Goal: Information Seeking & Learning: Learn about a topic

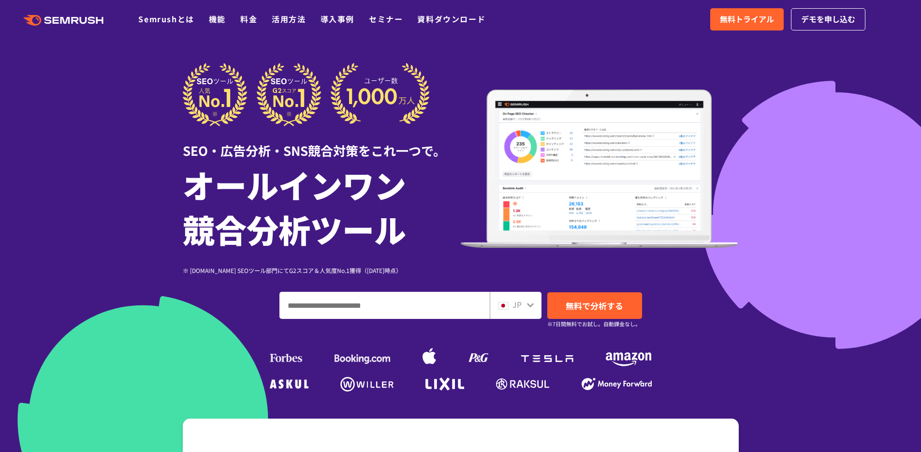
click at [319, 305] on input "ドメイン、キーワードまたはURLを入力してください" at bounding box center [384, 305] width 209 height 26
type input "**********"
click at [595, 305] on span "無料で分析する" at bounding box center [595, 305] width 58 height 12
click at [237, 23] on ul "Semrushとは 機能 料金 活用方法 導入事例 セミナー 資料ダウンロード" at bounding box center [319, 19] width 362 height 13
click at [246, 21] on link "料金" at bounding box center [248, 19] width 17 height 12
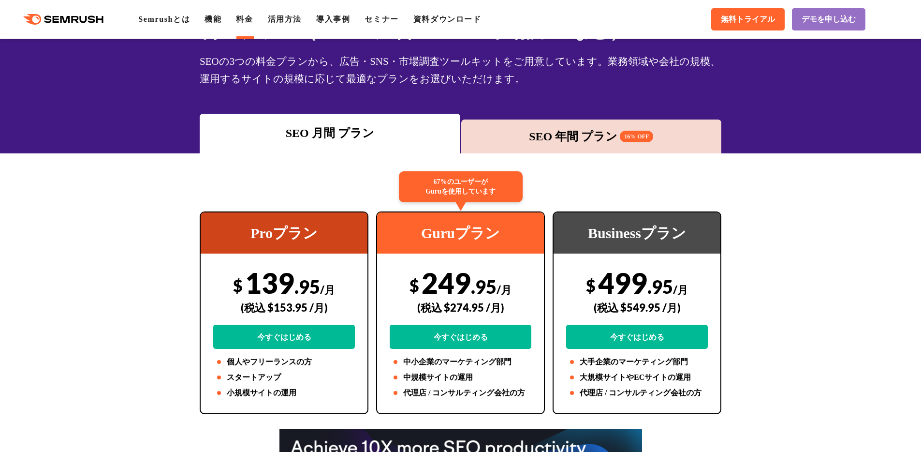
scroll to position [12, 0]
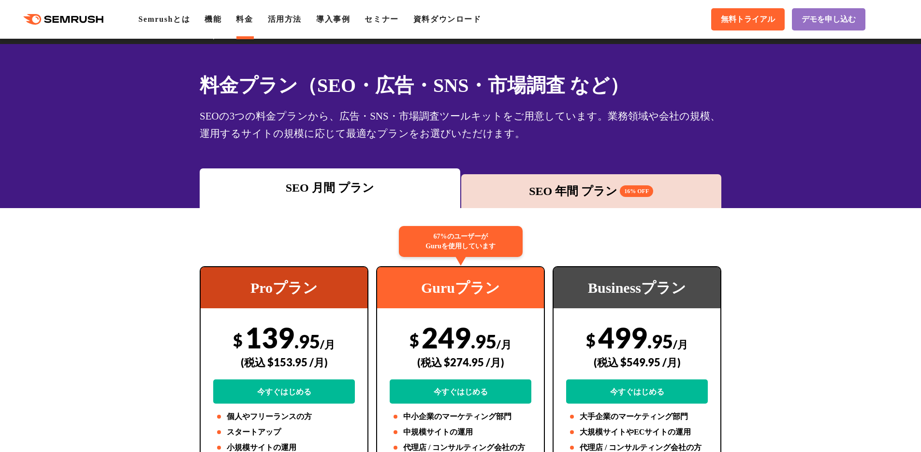
click at [544, 193] on div "SEO 年間 プラン 16% OFF" at bounding box center [591, 190] width 251 height 17
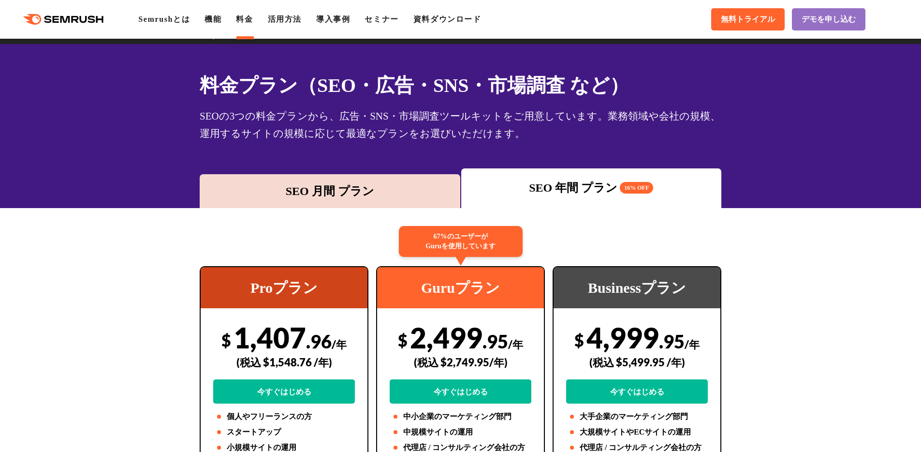
click at [396, 185] on div "SEO 月間 プラン" at bounding box center [330, 190] width 251 height 17
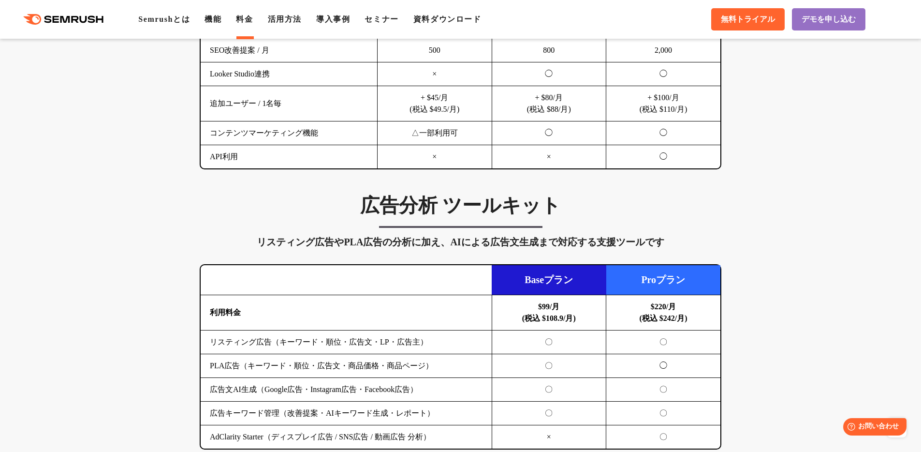
scroll to position [0, 0]
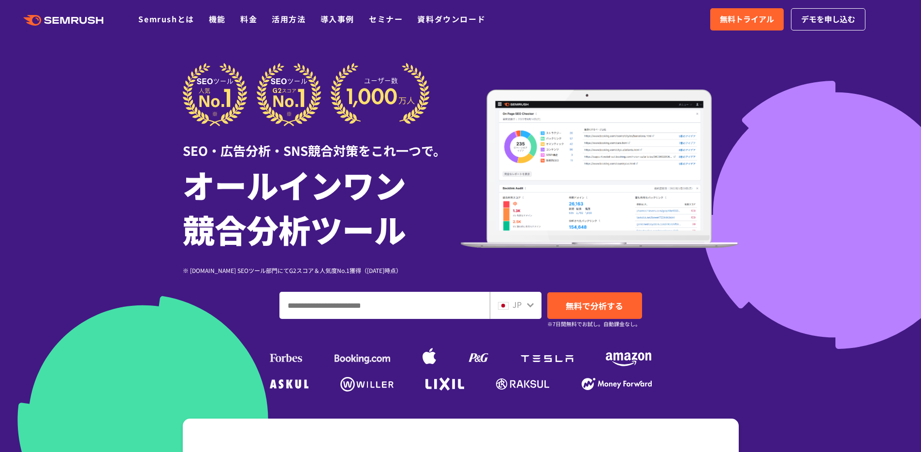
drag, startPoint x: 0, startPoint y: 0, endPoint x: 99, endPoint y: 100, distance: 140.9
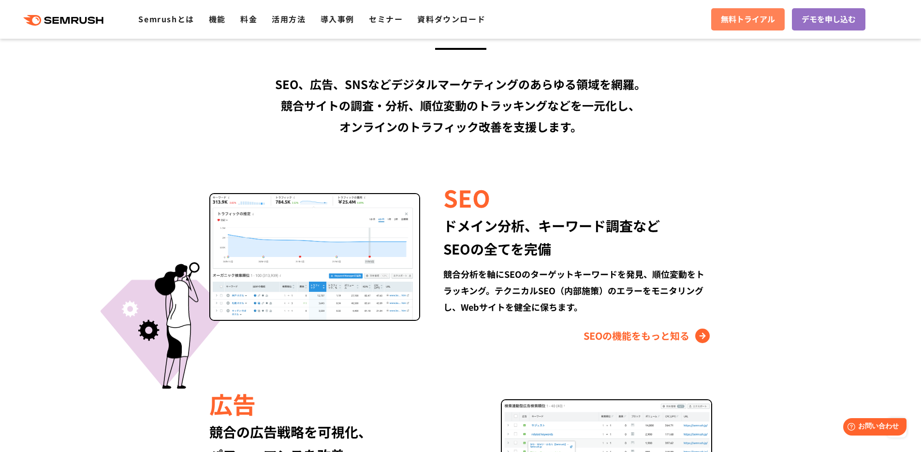
click at [757, 13] on link "無料トライアル" at bounding box center [749, 19] width 74 height 22
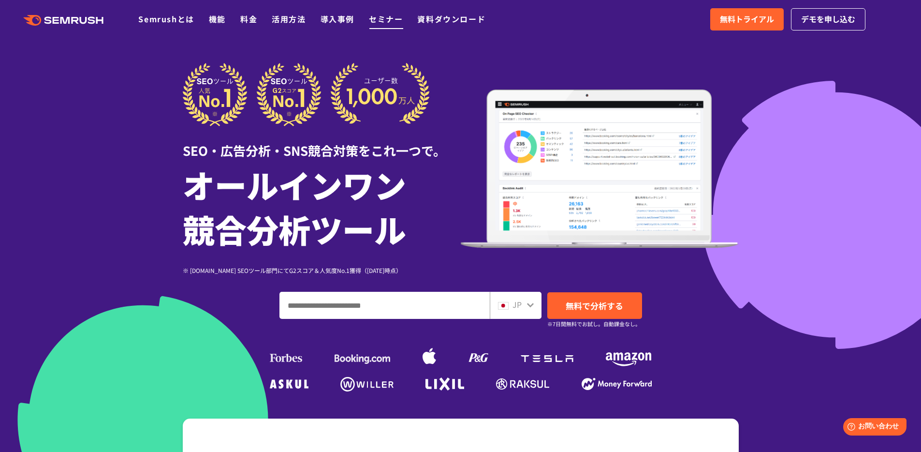
click at [382, 20] on link "セミナー" at bounding box center [386, 19] width 34 height 12
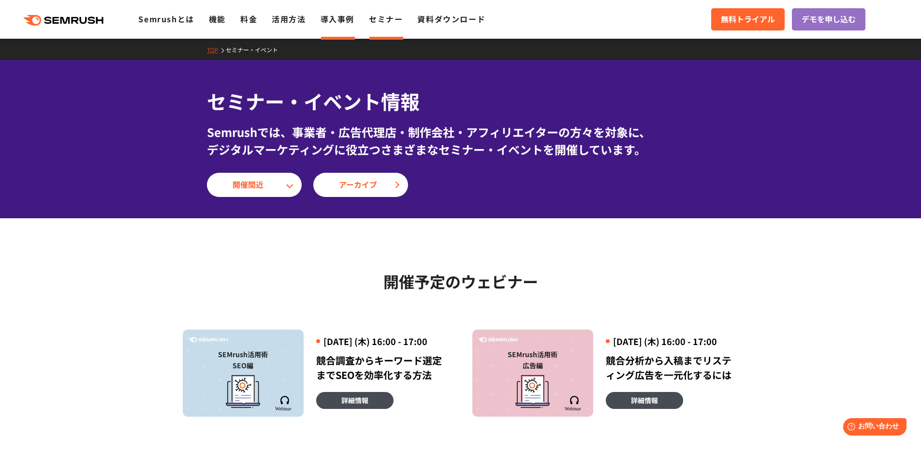
click at [345, 25] on li "導入事例" at bounding box center [338, 19] width 34 height 13
click at [347, 19] on link "導入事例" at bounding box center [338, 19] width 34 height 12
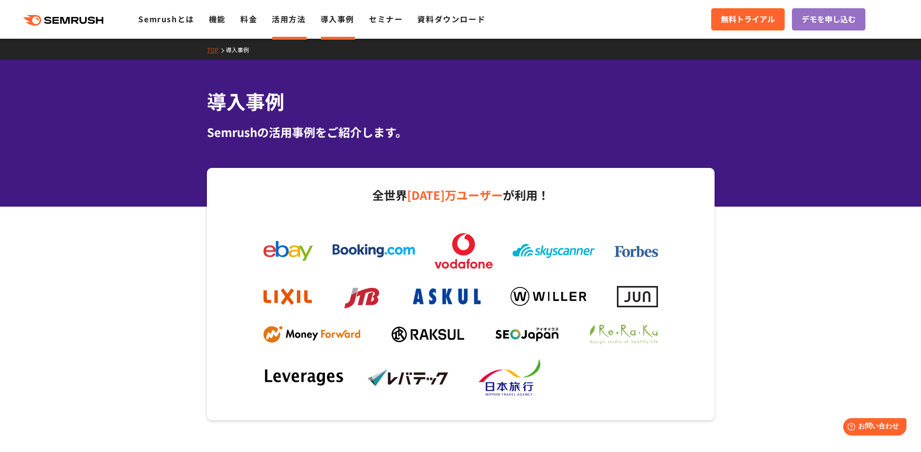
click at [297, 21] on link "活用方法" at bounding box center [289, 19] width 34 height 12
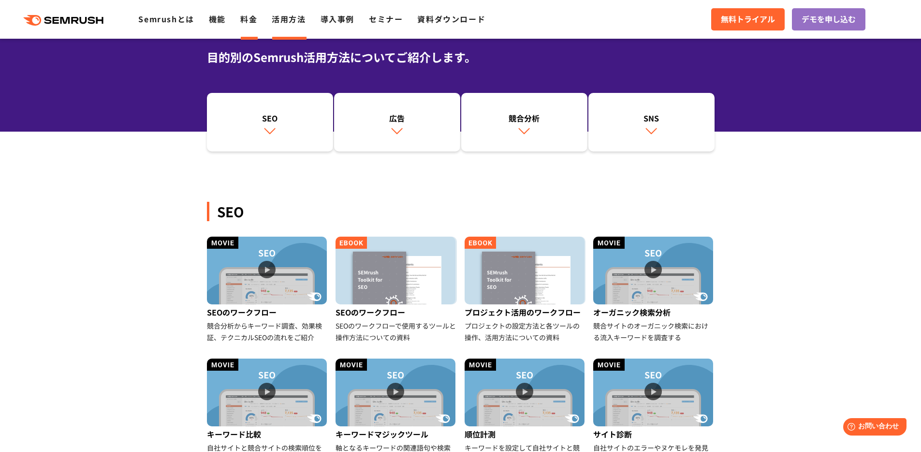
click at [248, 21] on link "料金" at bounding box center [248, 19] width 17 height 12
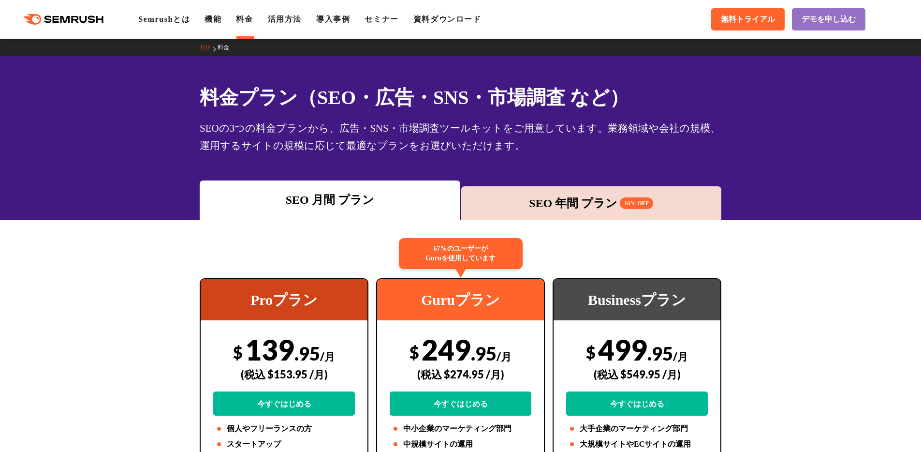
click at [222, 20] on link "機能" at bounding box center [213, 19] width 17 height 8
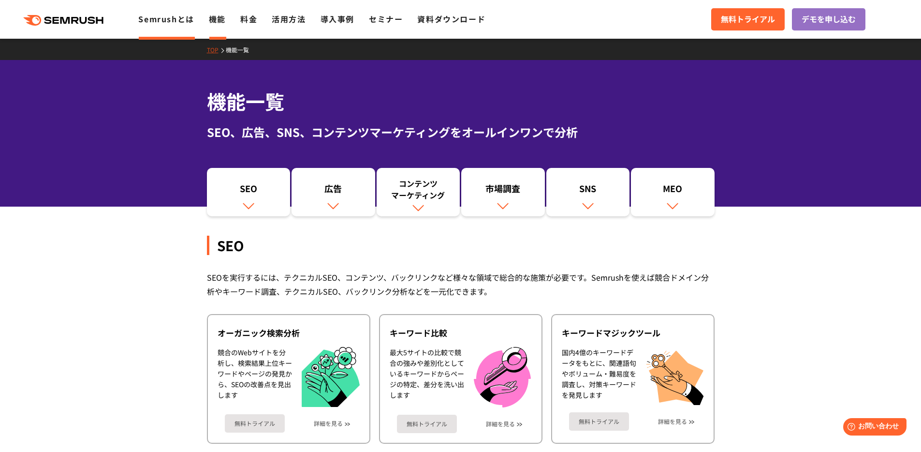
click at [172, 20] on link "Semrushとは" at bounding box center [166, 19] width 56 height 12
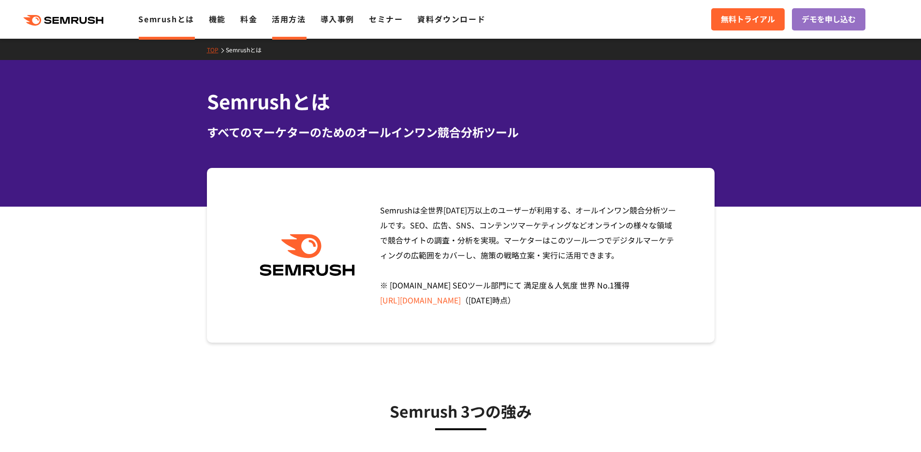
click at [291, 16] on link "活用方法" at bounding box center [289, 19] width 34 height 12
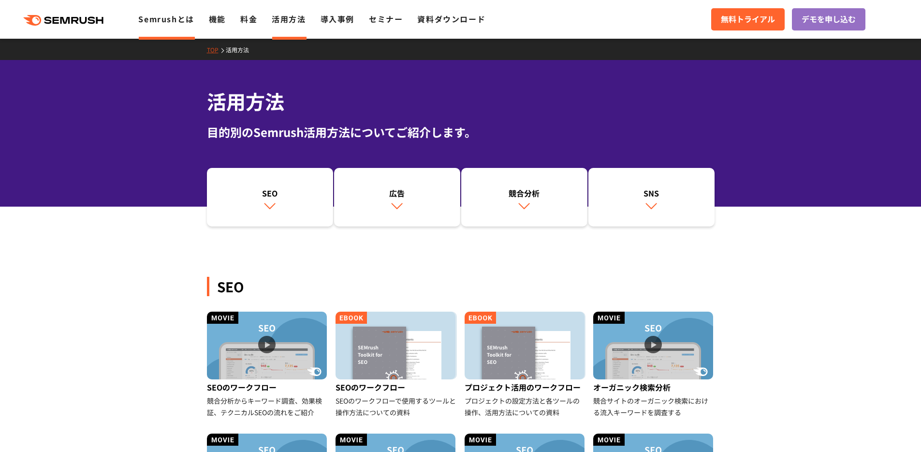
click at [154, 22] on link "Semrushとは" at bounding box center [166, 19] width 56 height 12
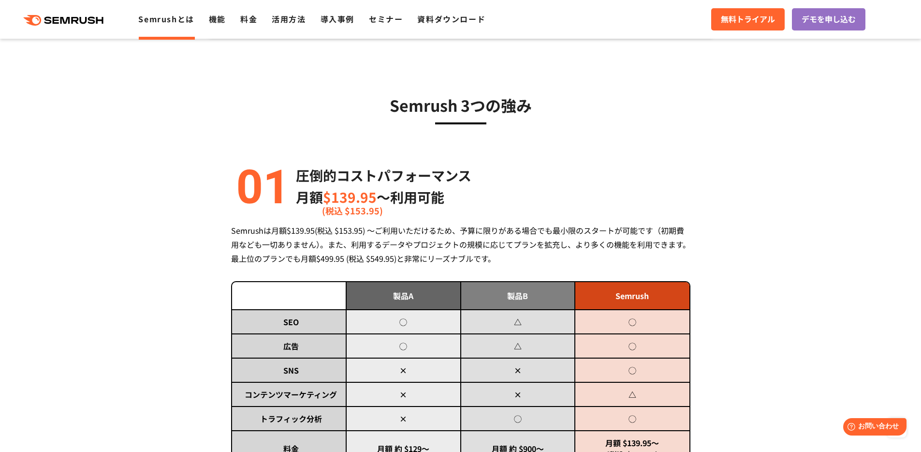
scroll to position [306, 0]
